Goal: Transaction & Acquisition: Purchase product/service

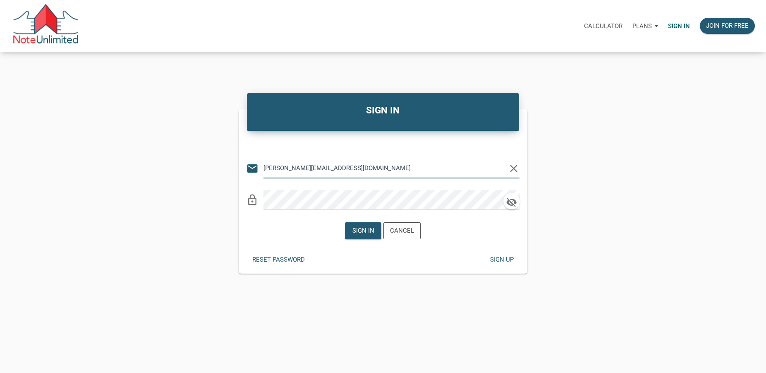
type input "rick@lakesidepropertyventures.com"
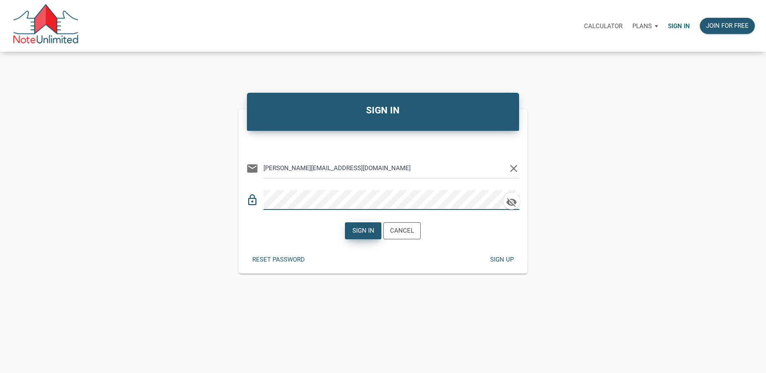
click at [361, 229] on div "Sign in" at bounding box center [363, 231] width 22 height 10
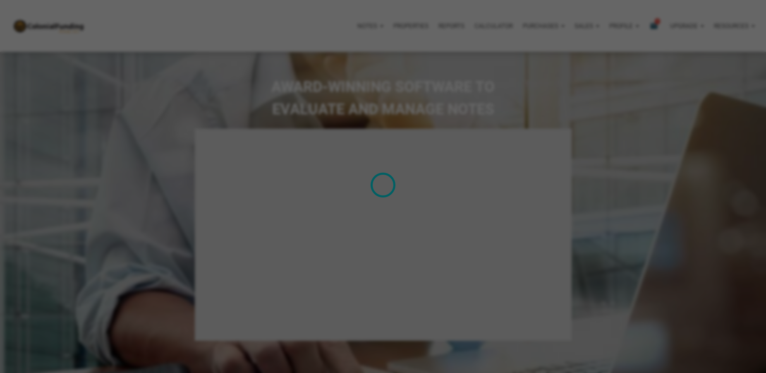
select select
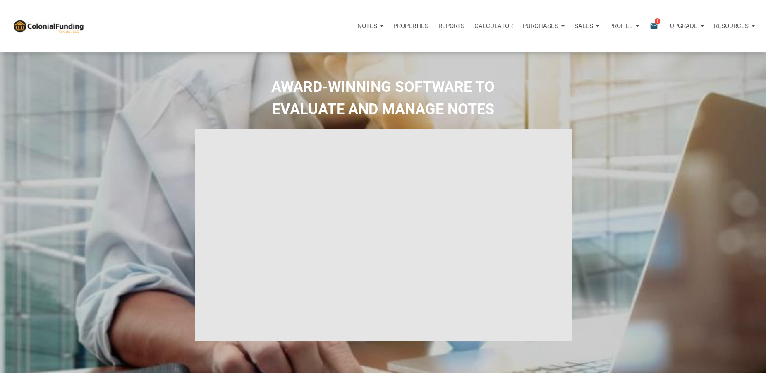
type input "Introduction to new features"
select select
click at [652, 25] on icon "email" at bounding box center [654, 26] width 10 height 10
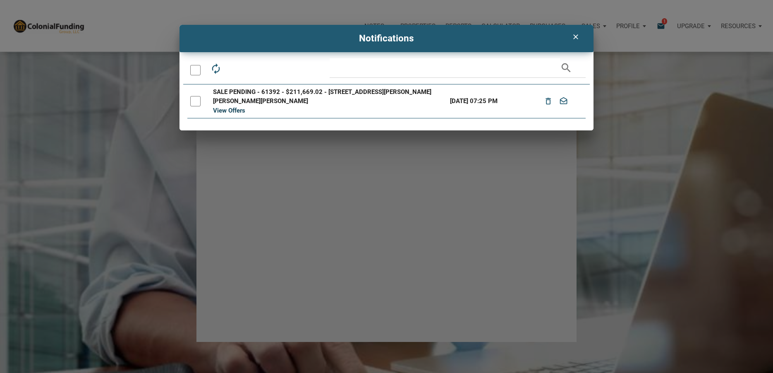
click at [232, 112] on link "View Offers" at bounding box center [229, 110] width 32 height 7
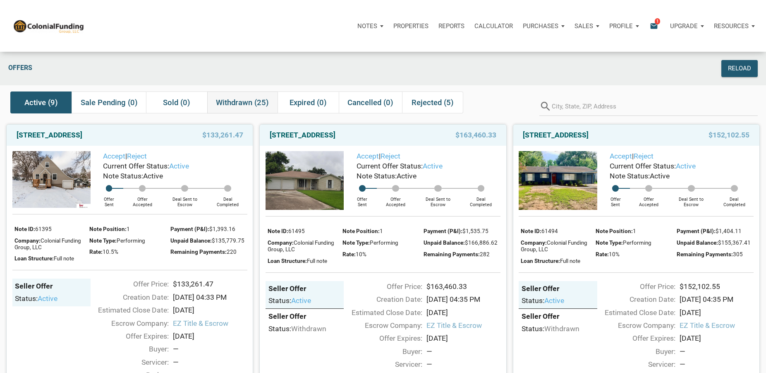
click at [237, 107] on span "Withdrawn (25)" at bounding box center [242, 103] width 53 height 10
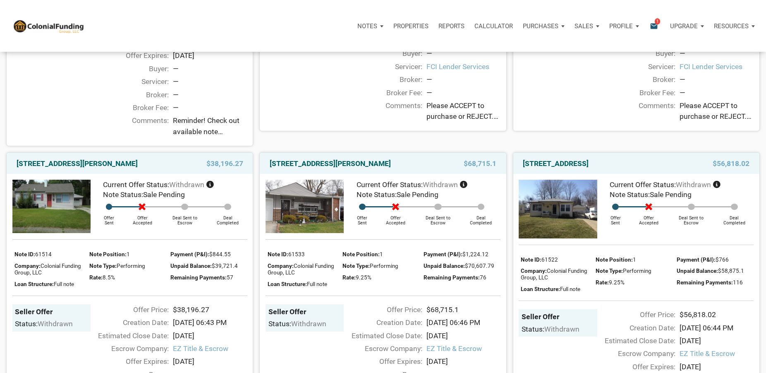
scroll to position [295, 0]
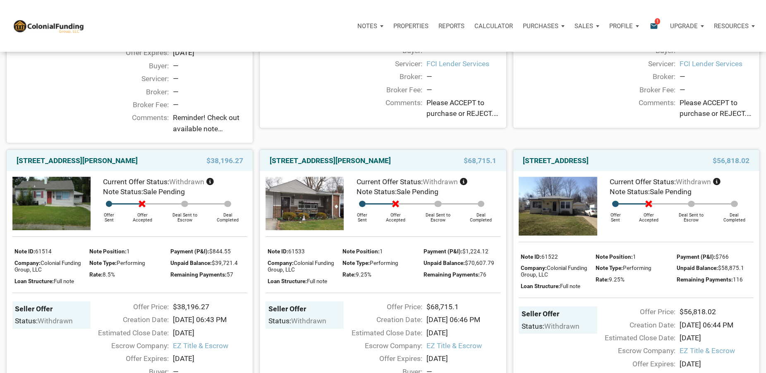
drag, startPoint x: 12, startPoint y: 161, endPoint x: 160, endPoint y: 159, distance: 148.0
click at [160, 159] on div "4032 Evelyn Street, Indianapolis, IN, 46222 $38,196.27" at bounding box center [130, 160] width 246 height 21
copy link "4032 Evelyn Street, Indianapolis, IN, 46222"
drag, startPoint x: 268, startPoint y: 162, endPoint x: 296, endPoint y: 171, distance: 29.7
click at [296, 165] on div "3530 East Morris Street, Indianapolis, IN, 46203" at bounding box center [347, 160] width 165 height 10
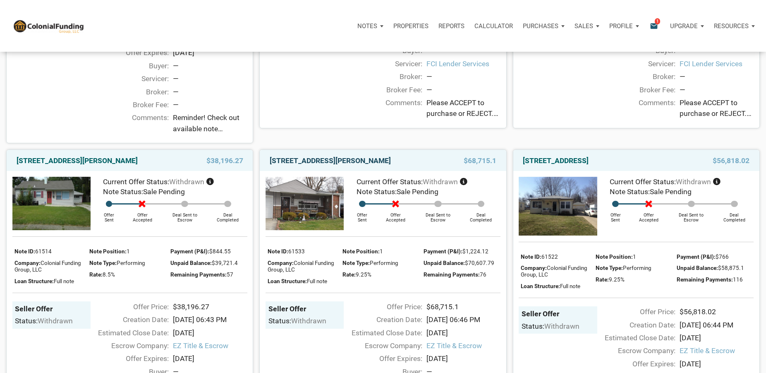
copy link "3530 East Morris Street, Indianapolis, IN, 46203"
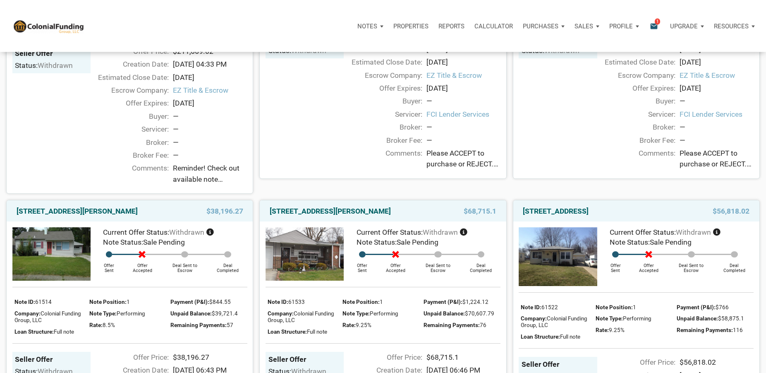
scroll to position [311, 0]
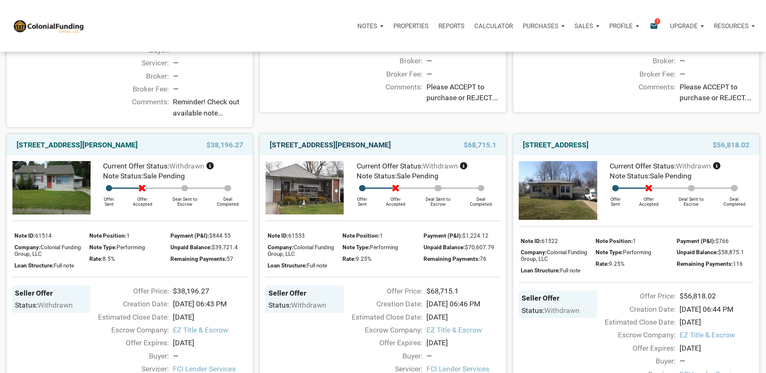
click at [353, 149] on link "3530 East Morris Street, Indianapolis, IN, 46203" at bounding box center [330, 145] width 121 height 10
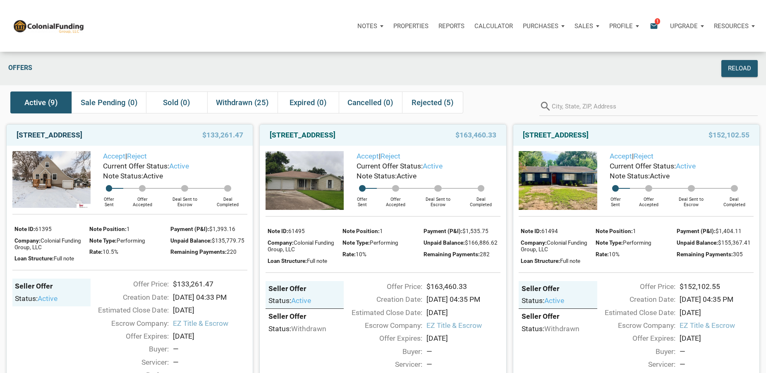
drag, startPoint x: 11, startPoint y: 136, endPoint x: 132, endPoint y: 133, distance: 121.2
click at [132, 133] on div "4542 Grand Ave, Omaha, NE, 68104 $133,261.47" at bounding box center [130, 134] width 246 height 21
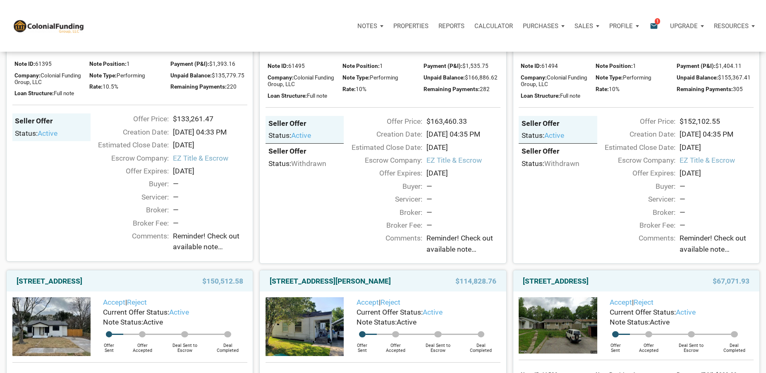
scroll to position [253, 0]
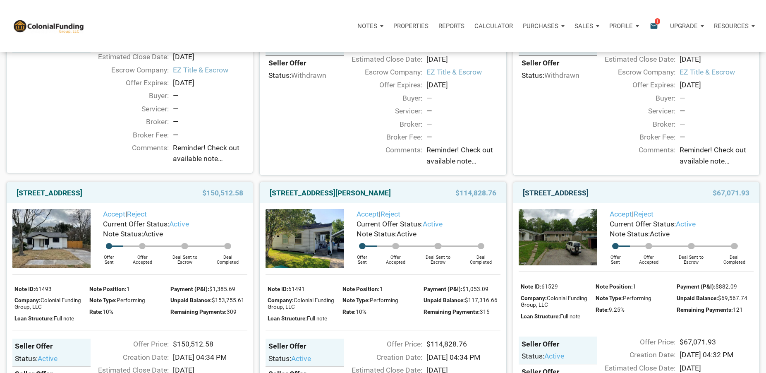
drag, startPoint x: 606, startPoint y: 197, endPoint x: 652, endPoint y: 201, distance: 46.9
click at [588, 198] on link "2312 Silver Maple Court, Indianapolis, IN, 46222" at bounding box center [556, 193] width 66 height 10
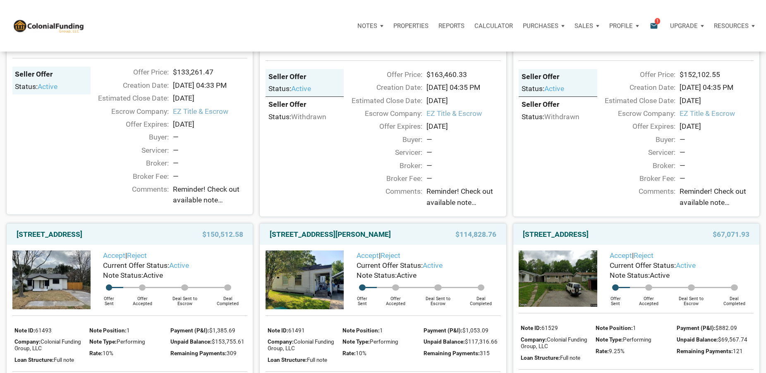
scroll to position [253, 0]
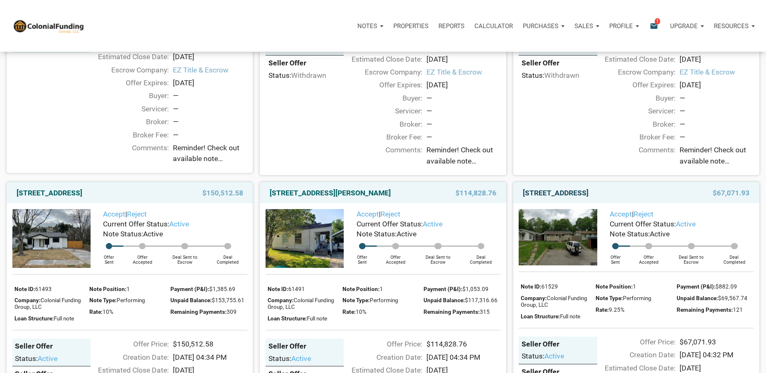
drag, startPoint x: 518, startPoint y: 194, endPoint x: 556, endPoint y: 204, distance: 39.4
click at [556, 203] on div "2312 Silver Maple Court, Indianapolis, IN, 46222 $67,071.93" at bounding box center [636, 192] width 246 height 21
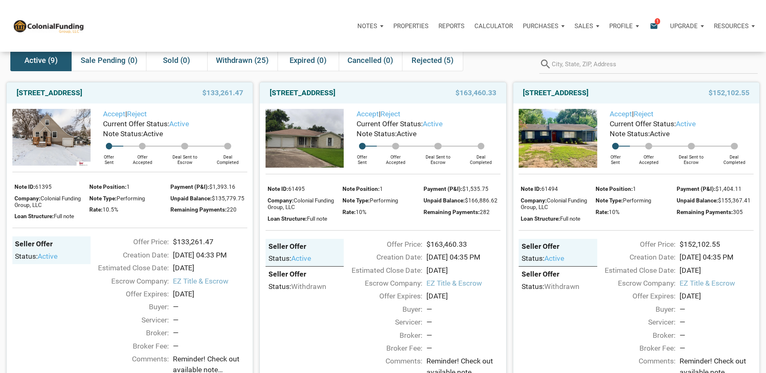
scroll to position [0, 0]
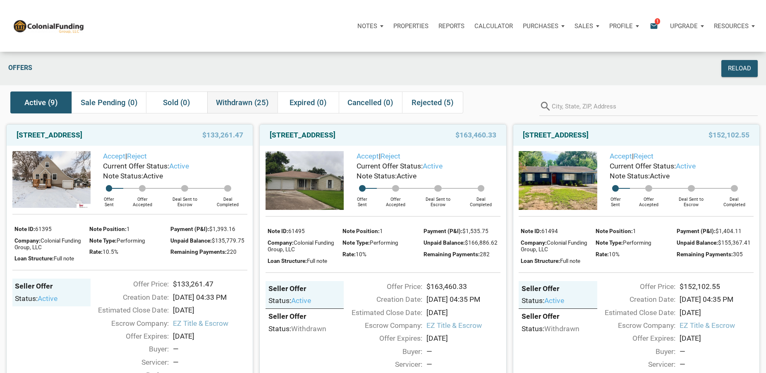
click at [242, 103] on span "Withdrawn (25)" at bounding box center [242, 103] width 53 height 10
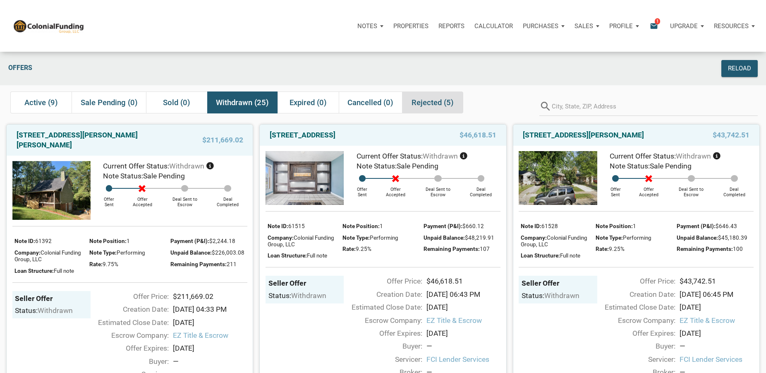
click at [428, 105] on span "Rejected (5)" at bounding box center [432, 103] width 42 height 10
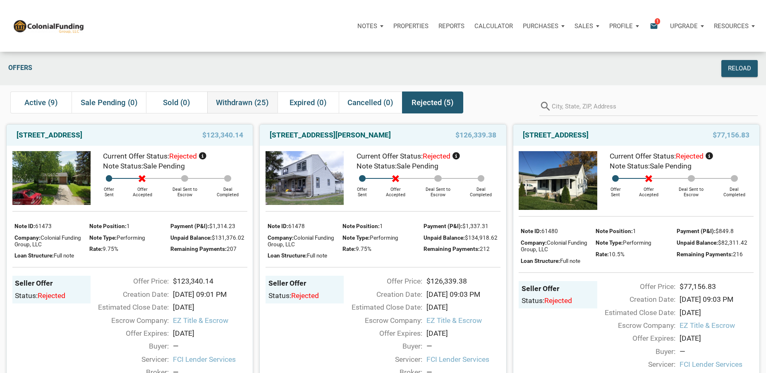
click at [240, 102] on span "Withdrawn (25)" at bounding box center [242, 103] width 53 height 10
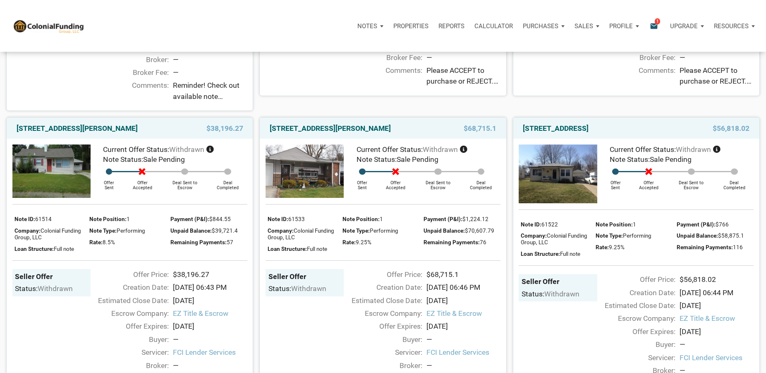
scroll to position [380, 0]
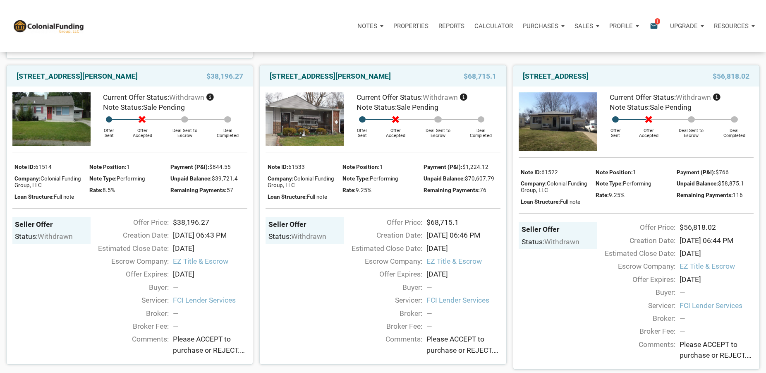
drag, startPoint x: 518, startPoint y: 78, endPoint x: 672, endPoint y: 78, distance: 154.2
click at [672, 78] on div "3330 Linden Street, Indianapolis, IN, 46227 $56,818.02" at bounding box center [636, 75] width 246 height 21
copy link "3330 Linden Street, Indianapolis, IN, 46227"
drag, startPoint x: 268, startPoint y: 76, endPoint x: 292, endPoint y: 86, distance: 27.0
click at [292, 81] on div "3530 East Morris Street, Indianapolis, IN, 46203" at bounding box center [347, 76] width 165 height 10
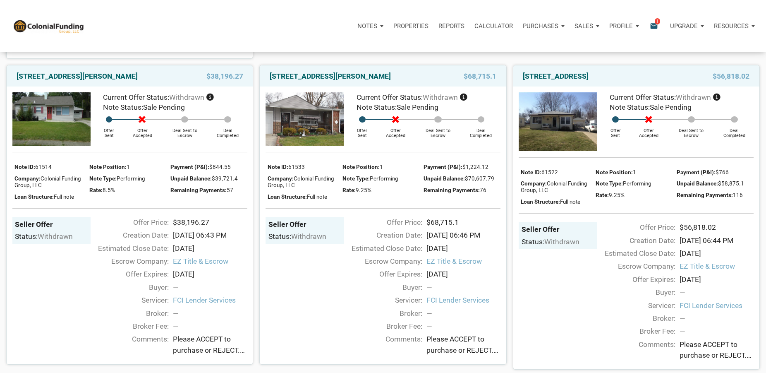
drag, startPoint x: 10, startPoint y: 75, endPoint x: 174, endPoint y: 74, distance: 163.7
click at [174, 74] on div "4032 Evelyn Street, Indianapolis, IN, 46222 $38,196.27" at bounding box center [130, 75] width 246 height 21
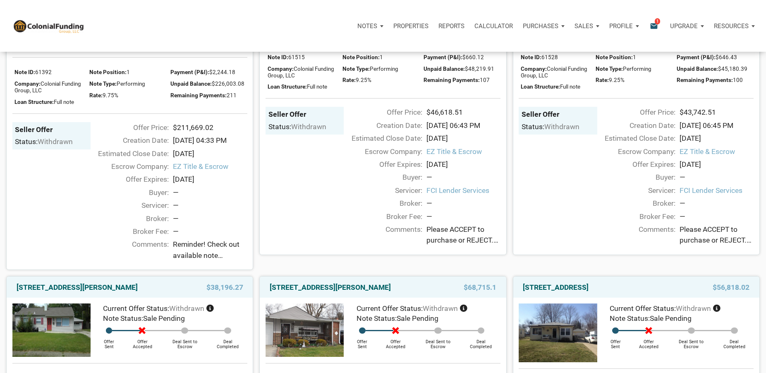
scroll to position [0, 0]
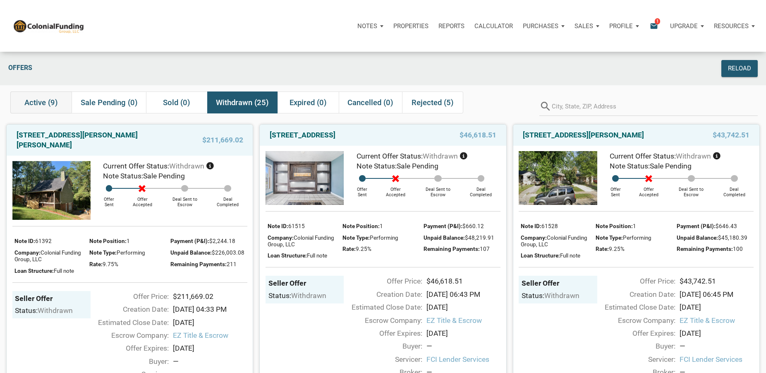
click at [35, 102] on span "Active (9)" at bounding box center [40, 103] width 33 height 10
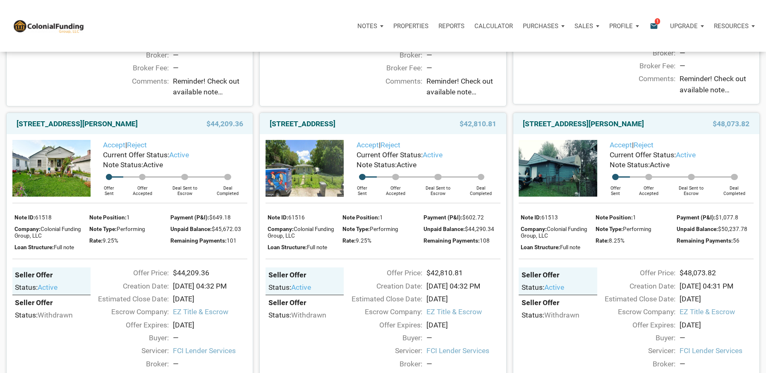
scroll to position [675, 0]
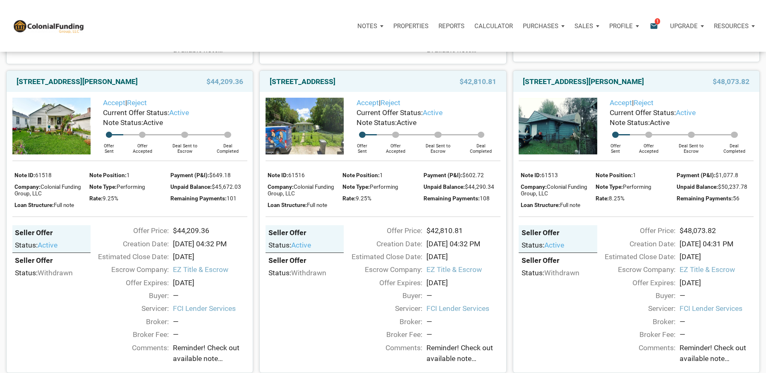
drag, startPoint x: 11, startPoint y: 94, endPoint x: 157, endPoint y: 92, distance: 146.4
click at [157, 92] on div "3926 Spann Ave, Indianapolis, IN, 46203 $44,209.36" at bounding box center [130, 81] width 246 height 21
copy link "[STREET_ADDRESS][PERSON_NAME]"
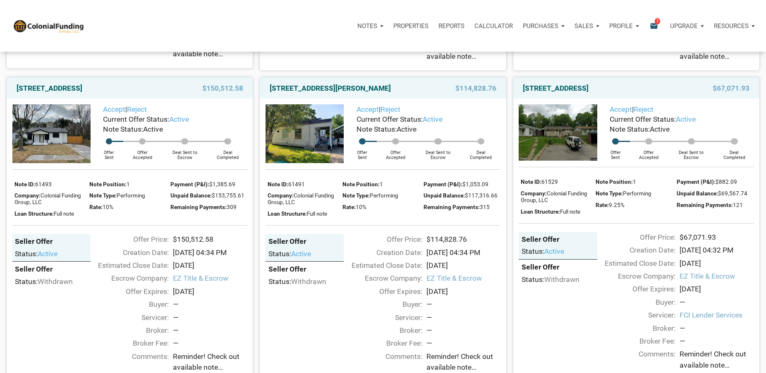
scroll to position [354, 0]
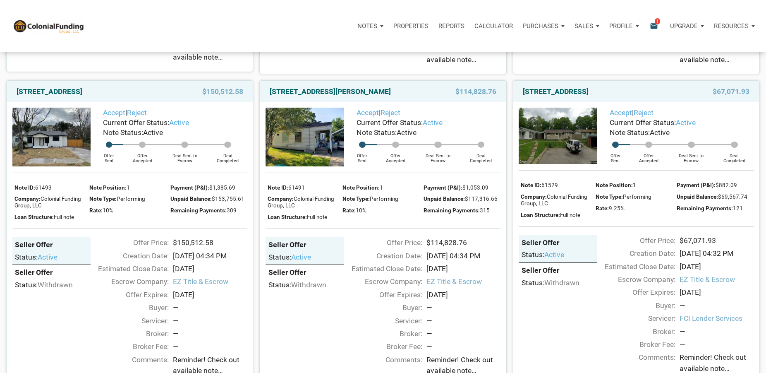
drag, startPoint x: 14, startPoint y: 91, endPoint x: 134, endPoint y: 91, distance: 120.7
click at [134, 91] on div "[STREET_ADDRESS]" at bounding box center [94, 91] width 165 height 10
copy link "[STREET_ADDRESS]"
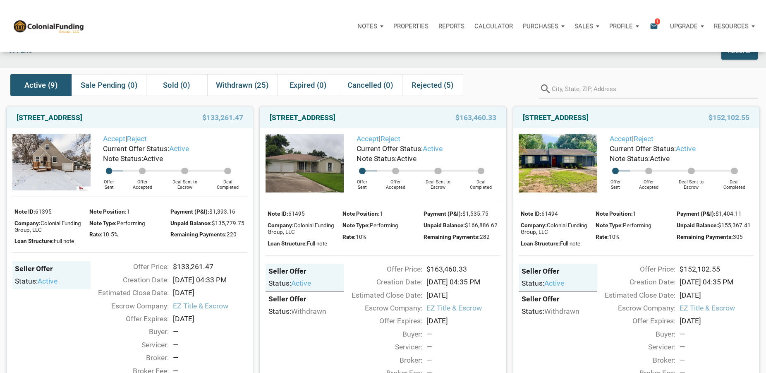
scroll to position [17, 0]
drag, startPoint x: 522, startPoint y: 122, endPoint x: 648, endPoint y: 119, distance: 126.5
click at [648, 119] on div "[STREET_ADDRESS]" at bounding box center [601, 118] width 165 height 10
copy link "[STREET_ADDRESS]"
click at [575, 161] on img at bounding box center [558, 163] width 78 height 59
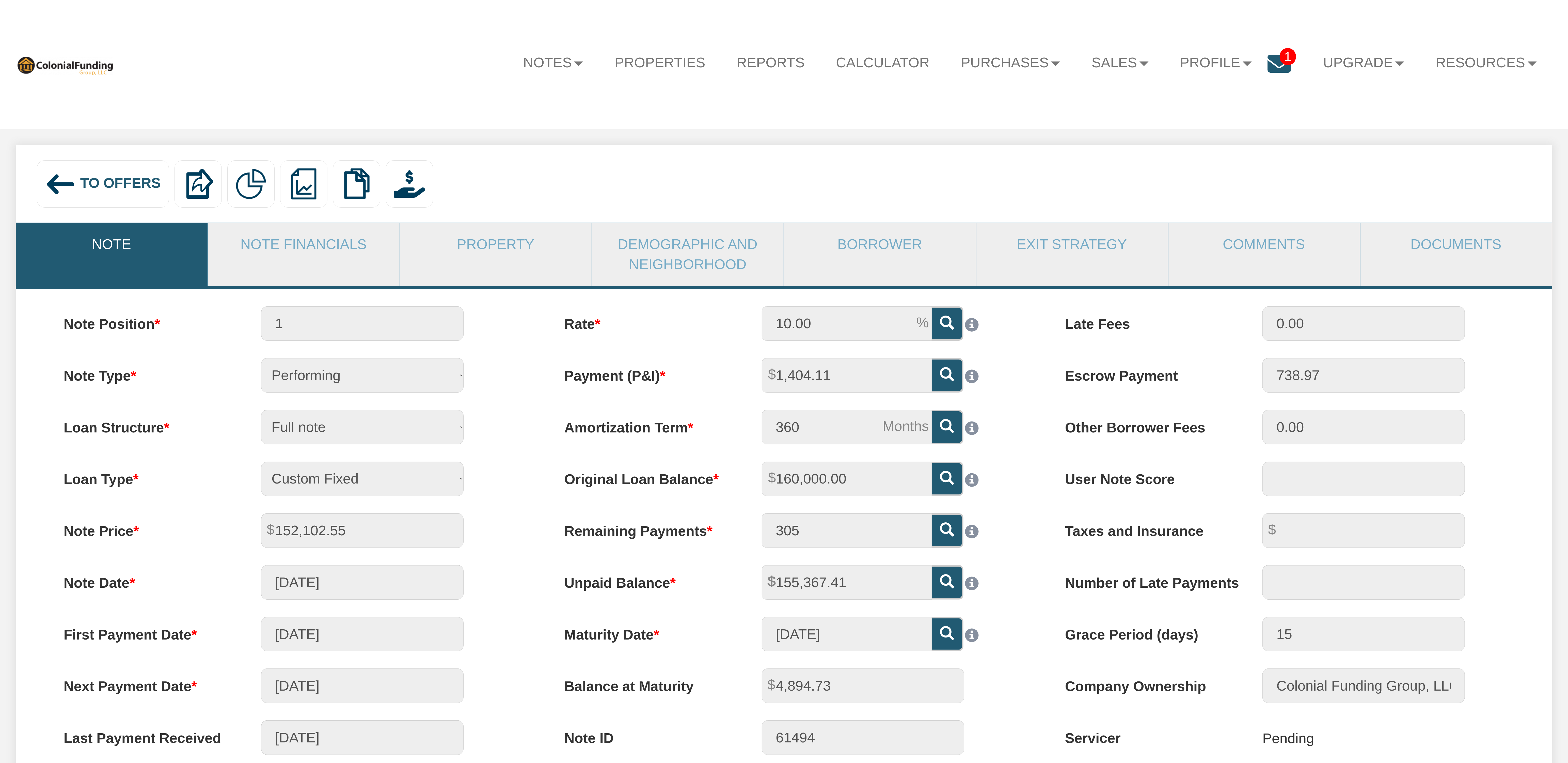
click at [486, 241] on link "Property" at bounding box center [495, 245] width 191 height 43
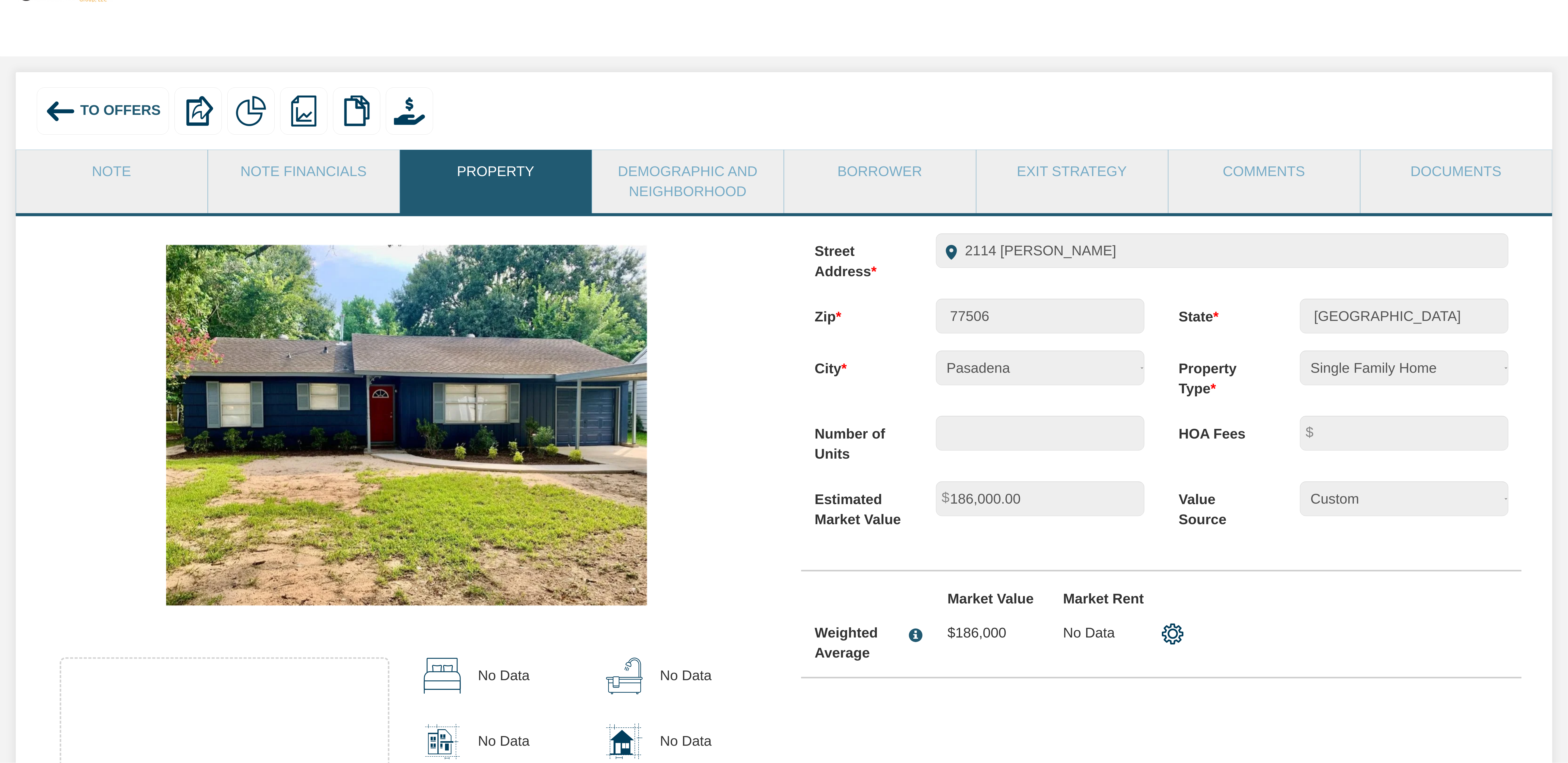
scroll to position [51, 0]
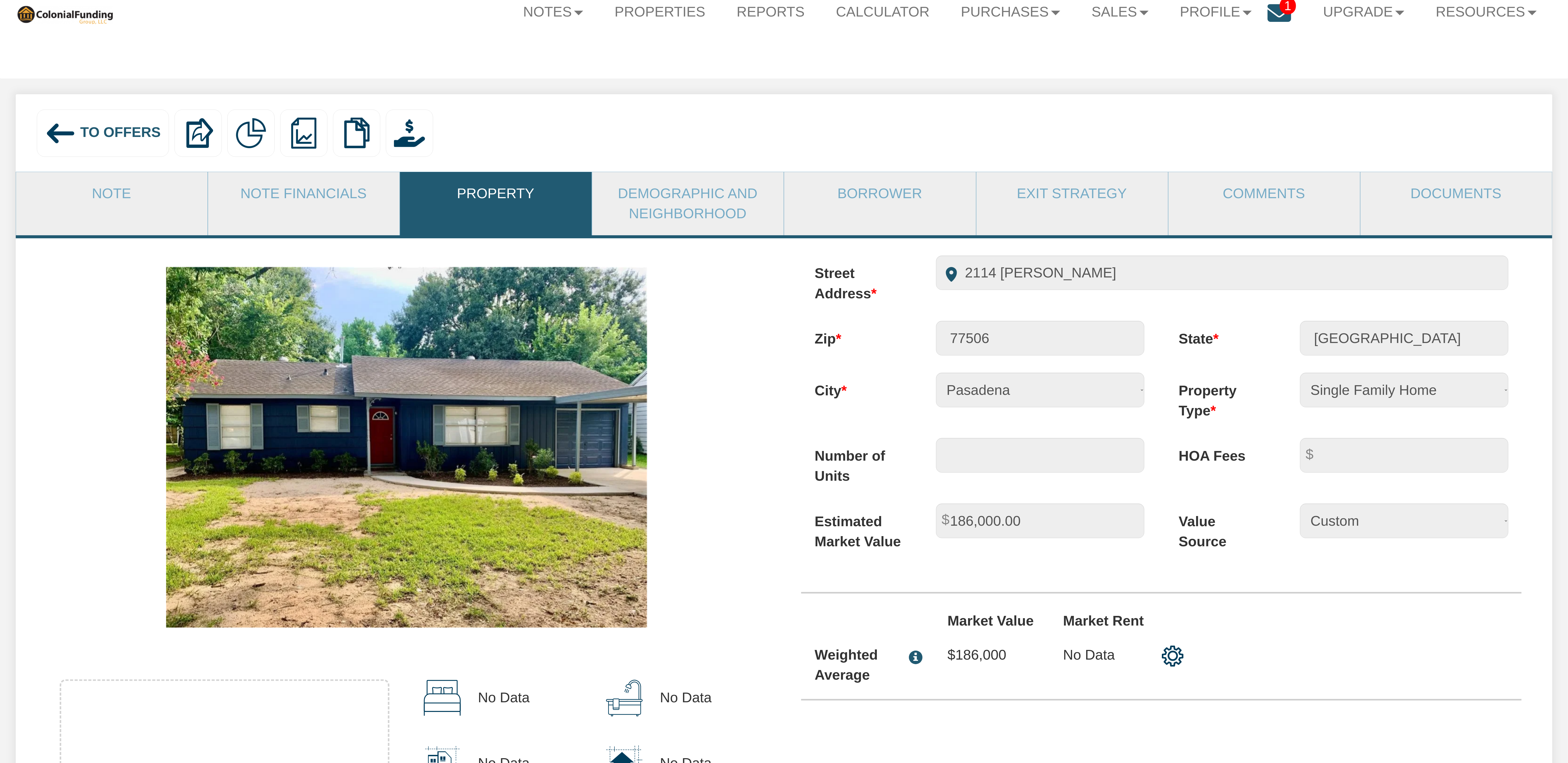
click at [455, 488] on img at bounding box center [406, 447] width 481 height 361
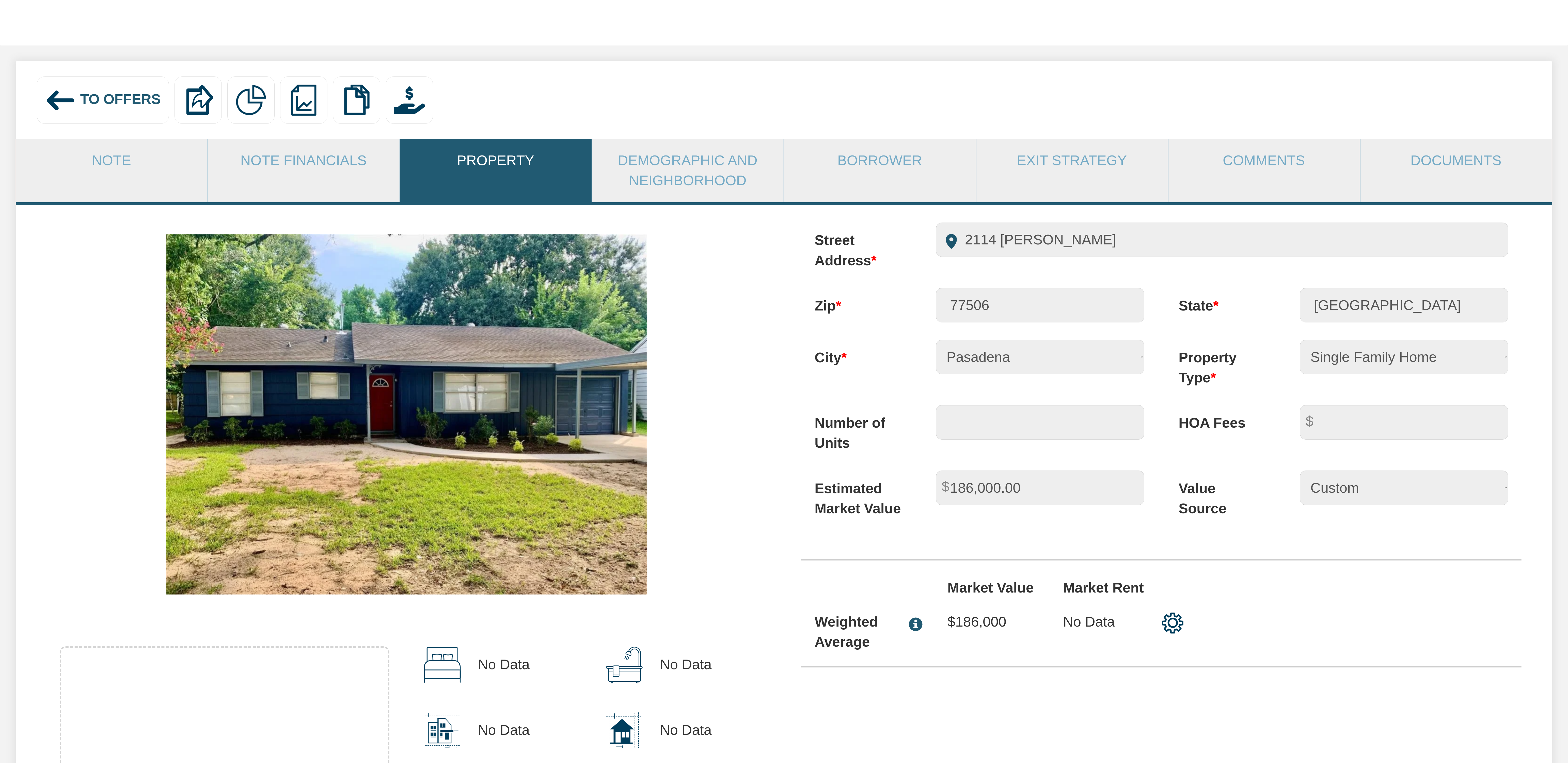
scroll to position [0, 0]
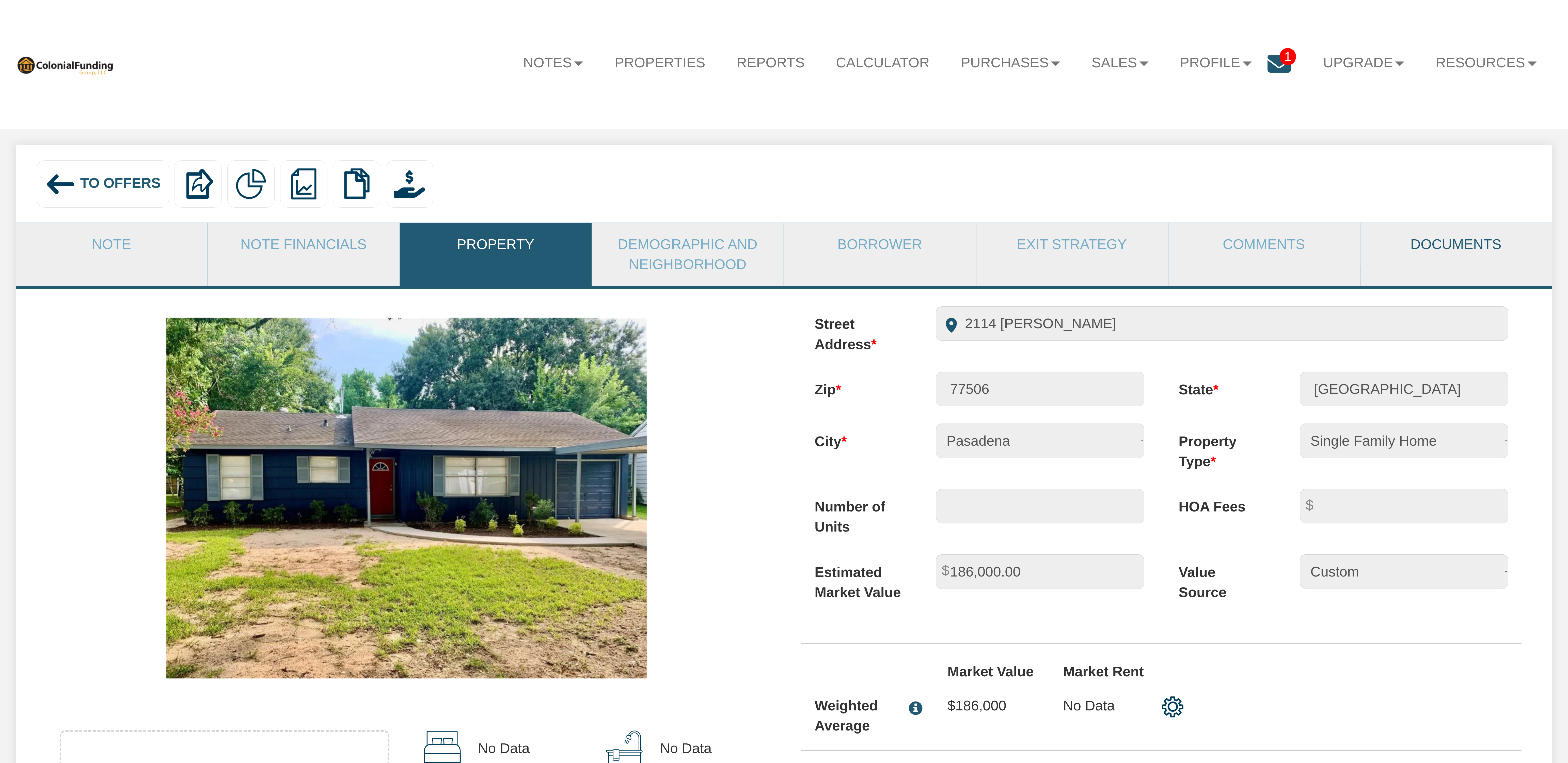
click at [1448, 251] on link "Documents" at bounding box center [1456, 245] width 191 height 43
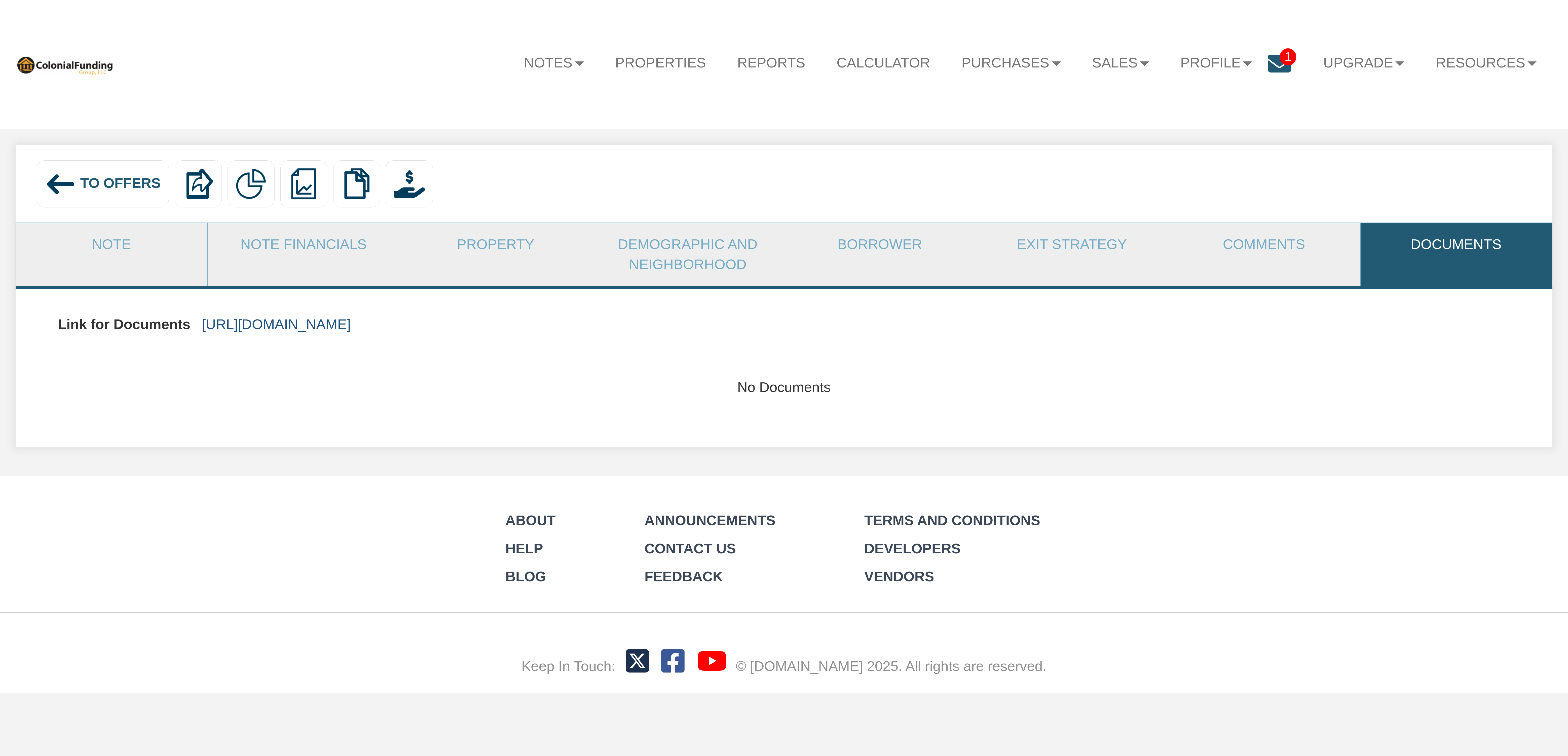
click at [351, 324] on link "https://colonialfundinggroup.sharepoint.com/:f:/s/operationsteam/Eos7GLhyFOFCt3…" at bounding box center [276, 324] width 149 height 16
click at [96, 246] on link "Note" at bounding box center [111, 244] width 191 height 43
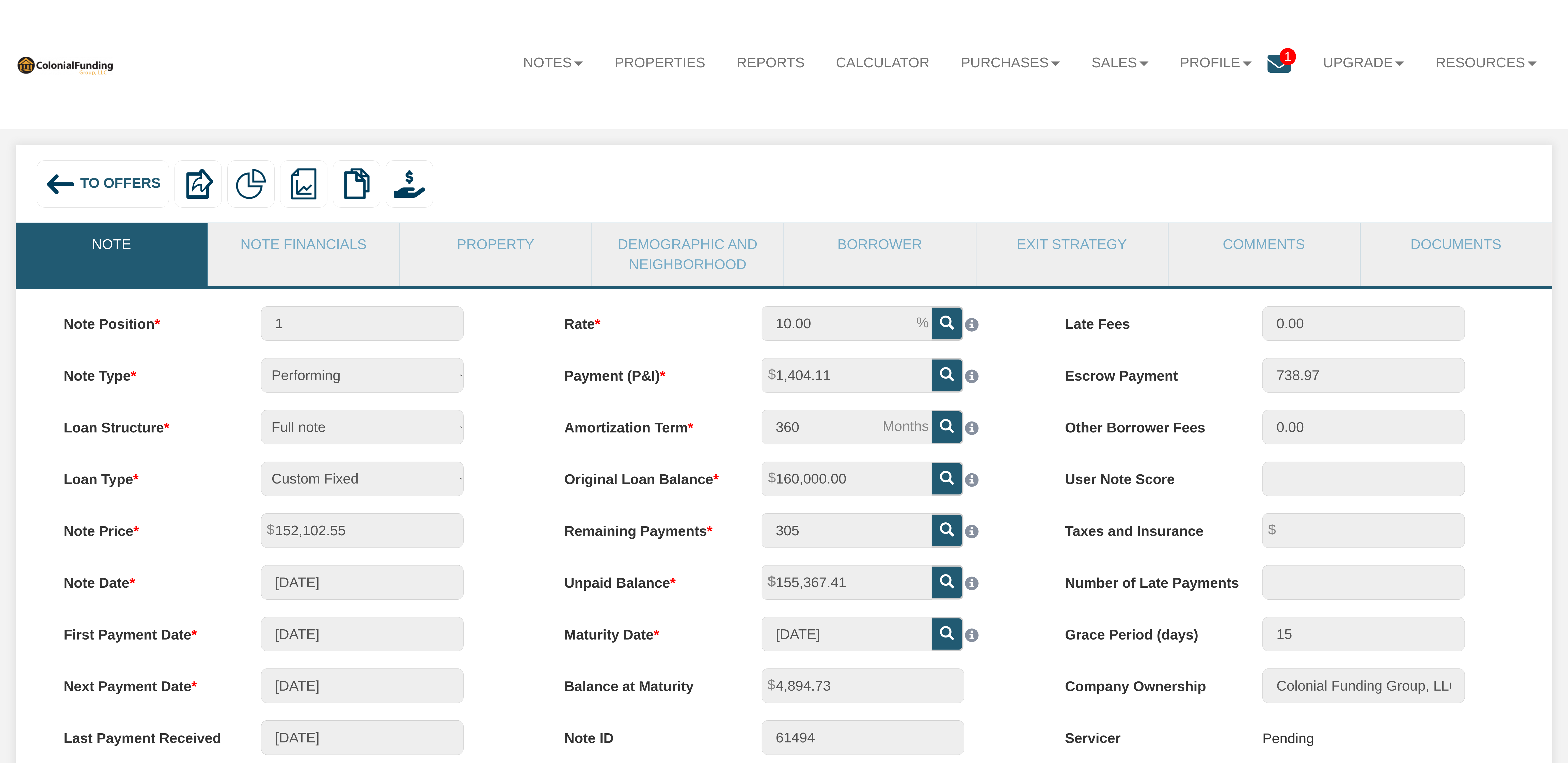
click at [131, 185] on span "To Offers" at bounding box center [120, 183] width 80 height 16
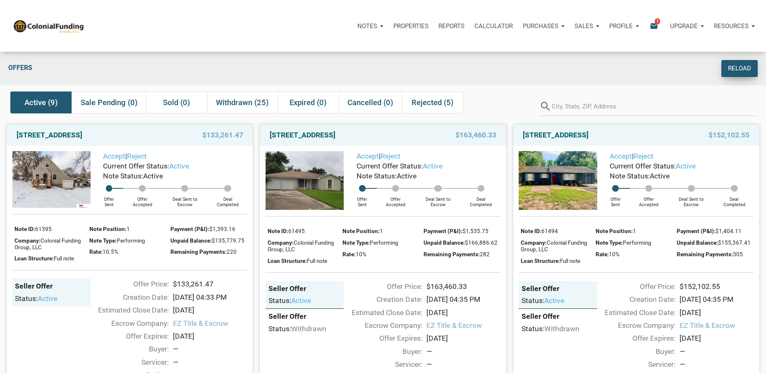
click at [746, 67] on div "Reload" at bounding box center [739, 69] width 23 height 10
click at [576, 185] on img at bounding box center [558, 180] width 78 height 59
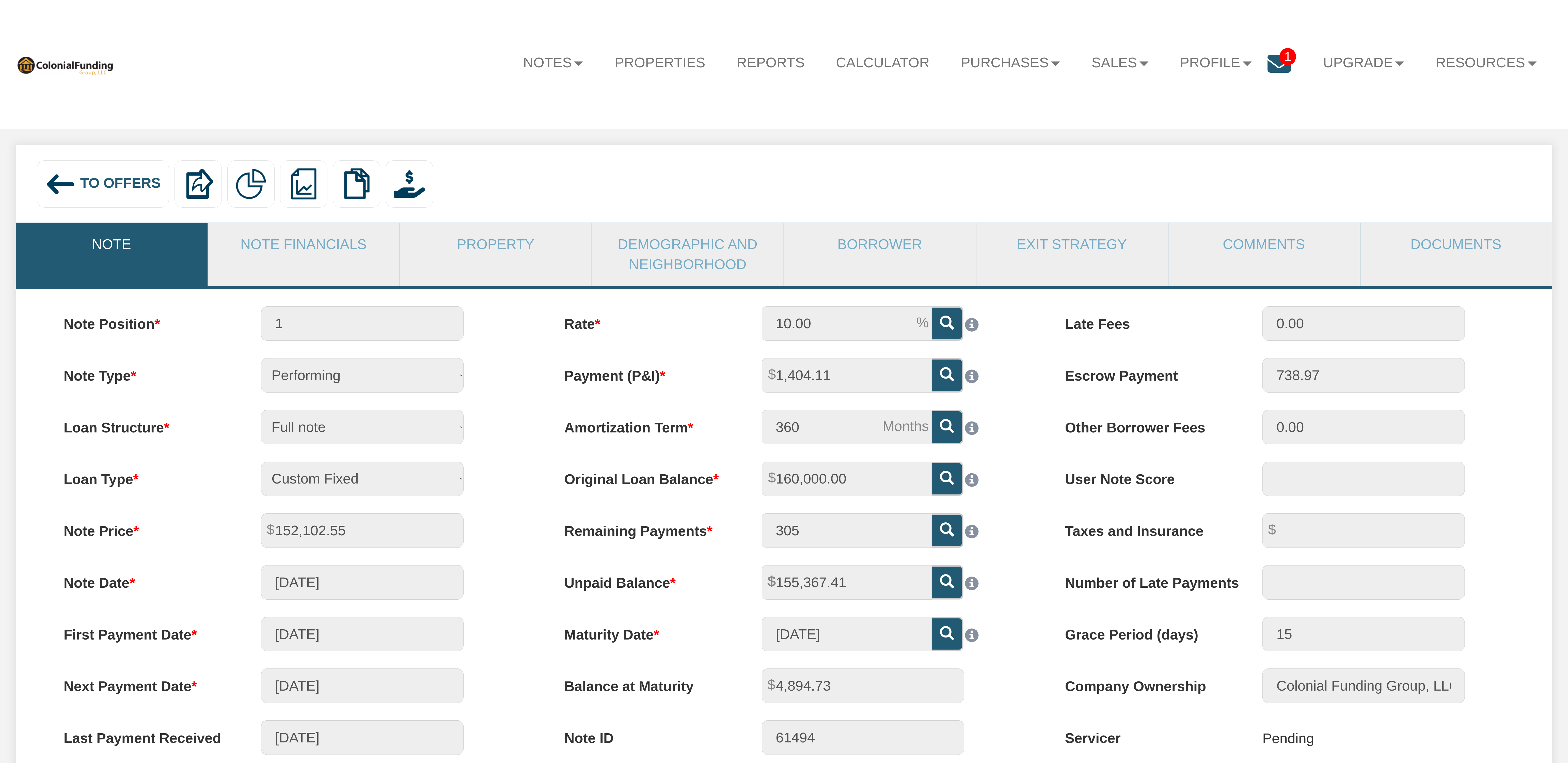
click at [1095, 192] on div "To Offers Delete with property Delete only note Redeeming and Non-Redeeming Sum…" at bounding box center [784, 187] width 1507 height 53
click at [114, 242] on link "Note" at bounding box center [111, 245] width 191 height 43
click at [121, 183] on span "To Offers" at bounding box center [120, 183] width 80 height 16
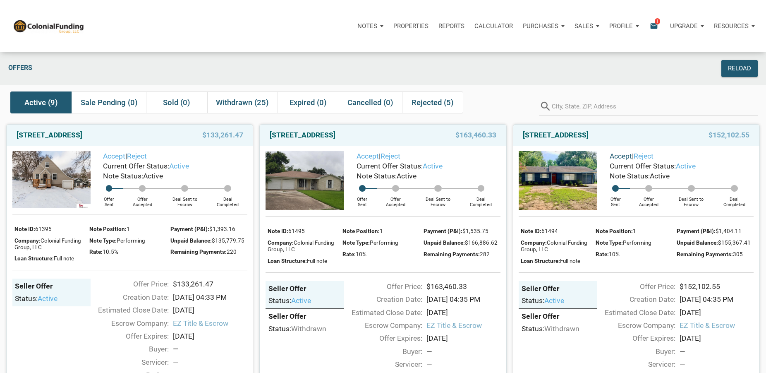
click at [621, 156] on link "Accept" at bounding box center [620, 156] width 22 height 8
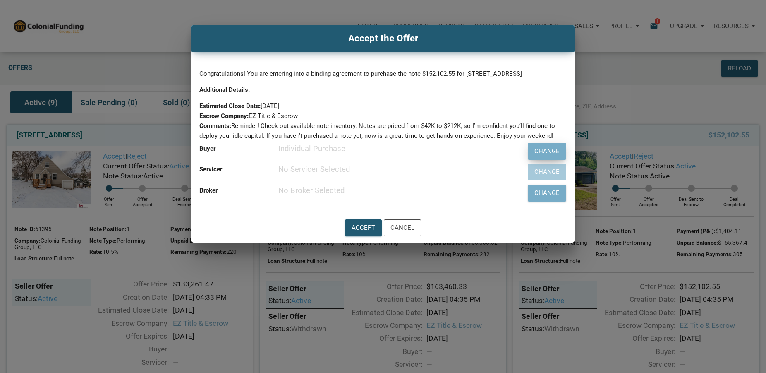
click at [544, 149] on div "Change" at bounding box center [546, 151] width 25 height 10
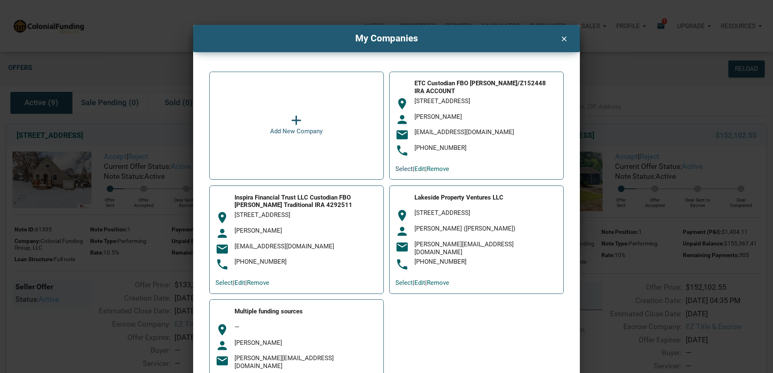
click at [401, 168] on link "Select" at bounding box center [403, 168] width 17 height 7
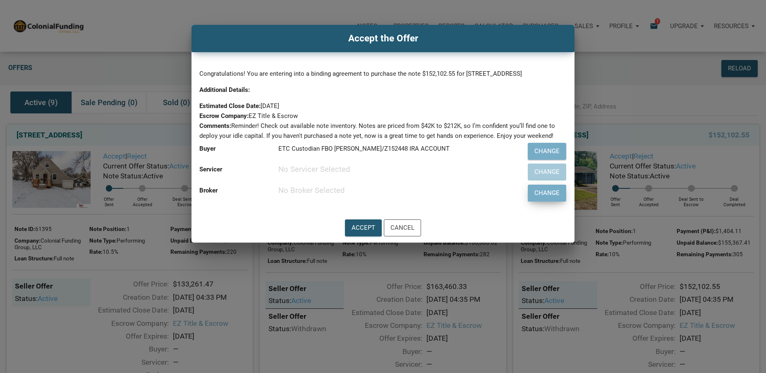
click at [546, 194] on div "Change" at bounding box center [546, 193] width 25 height 10
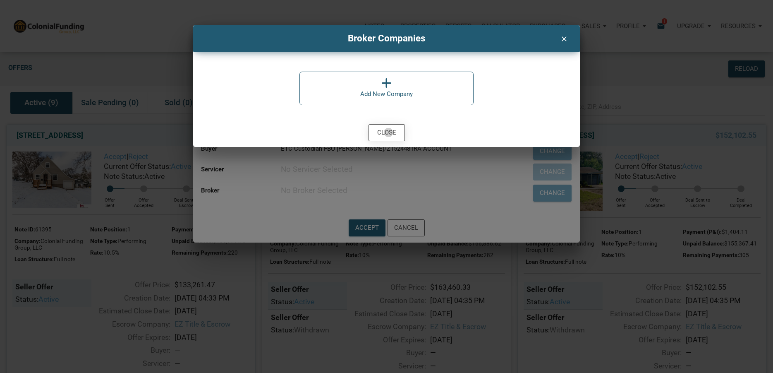
click at [388, 132] on div "Close" at bounding box center [386, 133] width 19 height 10
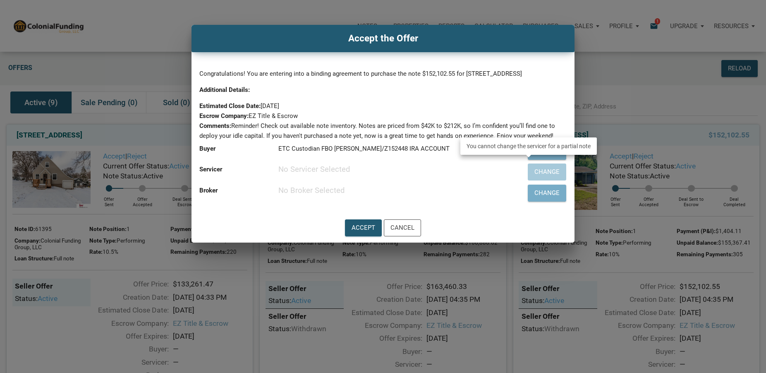
click at [543, 171] on div "Change" at bounding box center [529, 171] width 75 height 21
click at [466, 178] on div "Servicer No Servicer Selected" at bounding box center [345, 169] width 301 height 17
click at [363, 228] on div "Accept" at bounding box center [363, 228] width 24 height 10
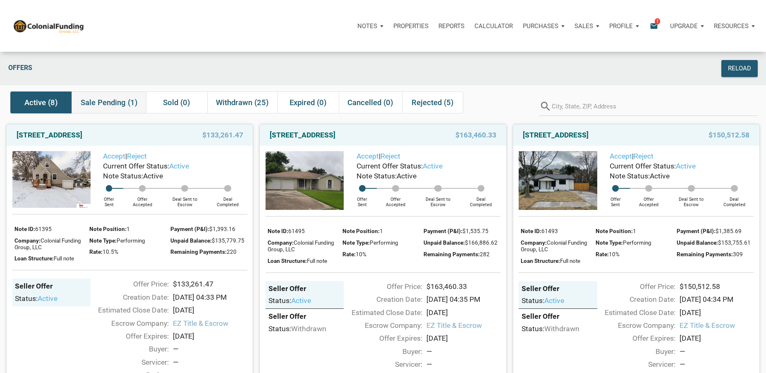
click at [104, 106] on span "Sale Pending (1)" at bounding box center [109, 103] width 57 height 10
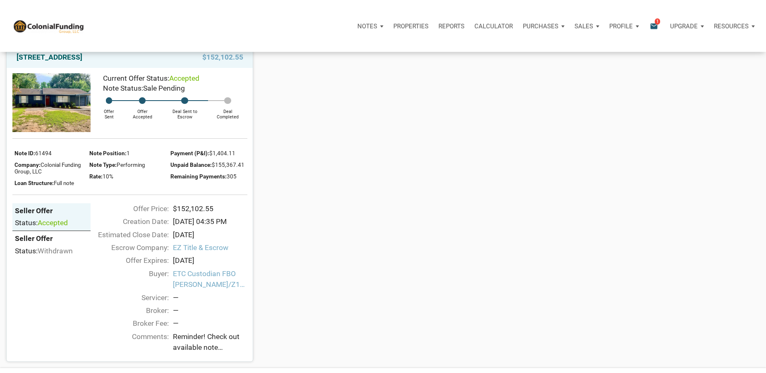
scroll to position [42, 0]
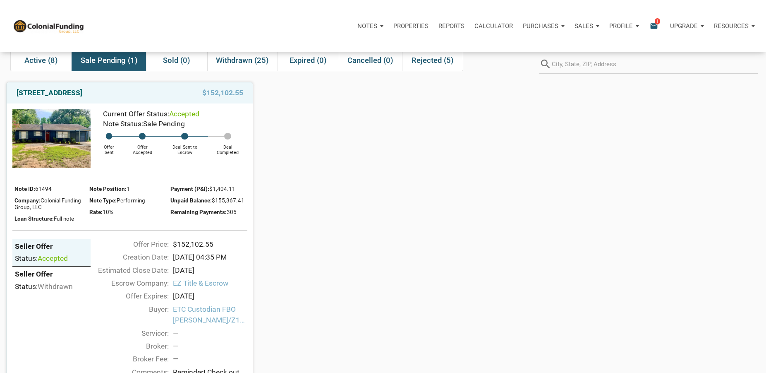
drag, startPoint x: 11, startPoint y: 96, endPoint x: 138, endPoint y: 92, distance: 127.0
click at [138, 92] on div "[STREET_ADDRESS][PERSON_NAME] $152,102.55" at bounding box center [130, 92] width 246 height 21
copy link "[STREET_ADDRESS]"
click at [430, 149] on div "[GEOGRAPHIC_DATA][PERSON_NAME] $152,102.55 Current Offer Status: accepted Note …" at bounding box center [383, 237] width 766 height 322
